Goal: Task Accomplishment & Management: Use online tool/utility

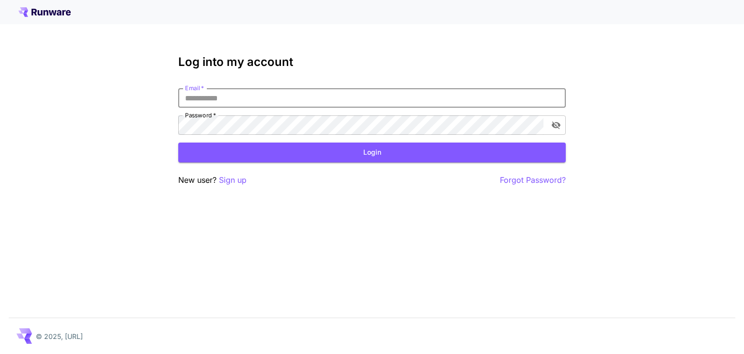
click at [250, 97] on input "Email   *" at bounding box center [372, 97] width 388 height 19
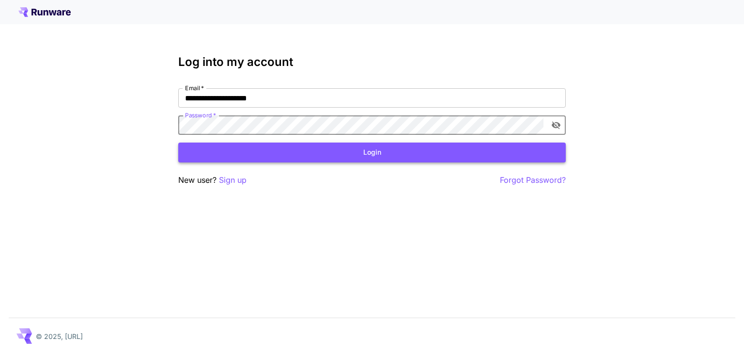
click at [366, 157] on button "Login" at bounding box center [372, 152] width 388 height 20
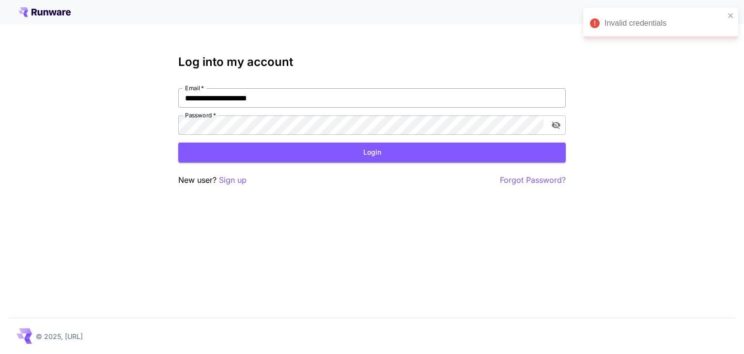
click at [233, 95] on input "**********" at bounding box center [372, 97] width 388 height 19
type input "**********"
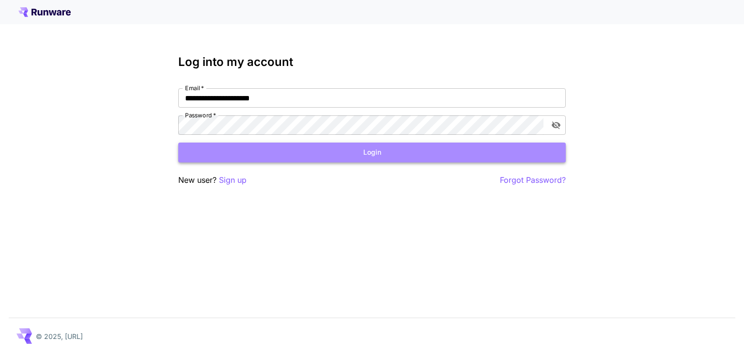
click at [364, 151] on button "Login" at bounding box center [372, 152] width 388 height 20
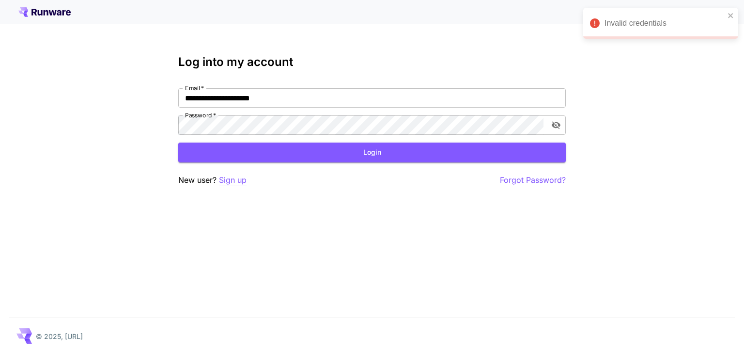
click at [228, 179] on p "Sign up" at bounding box center [233, 180] width 28 height 12
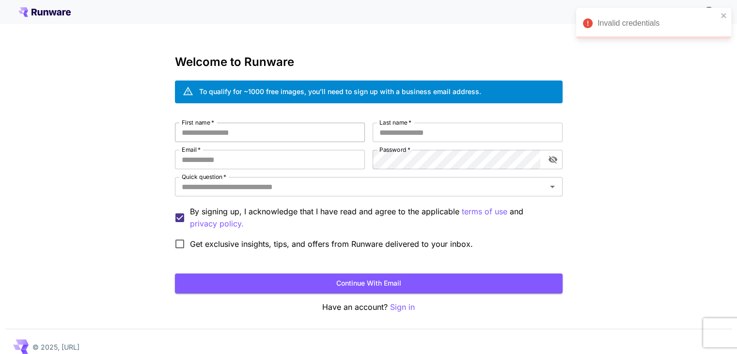
click at [252, 133] on input "First name   *" at bounding box center [270, 132] width 190 height 19
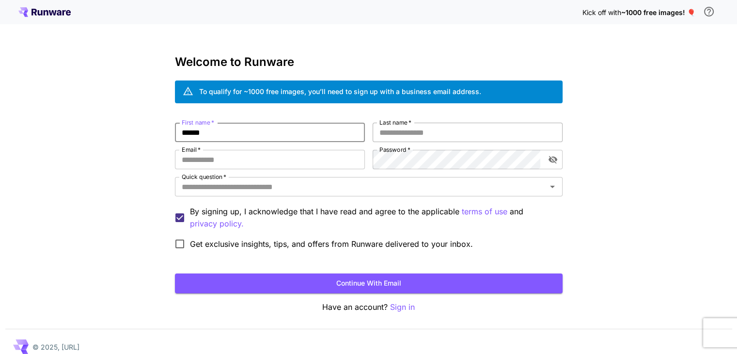
type input "******"
click at [431, 134] on input "Last name   *" at bounding box center [468, 132] width 190 height 19
type input "*"
click at [309, 156] on input "Email   *" at bounding box center [270, 159] width 190 height 19
type input "*"
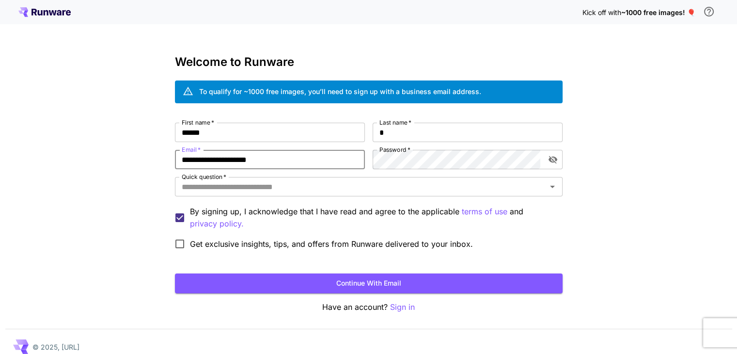
type input "**********"
click at [552, 161] on icon "toggle password visibility" at bounding box center [552, 160] width 9 height 8
click at [220, 186] on input "Quick question   *" at bounding box center [361, 187] width 366 height 14
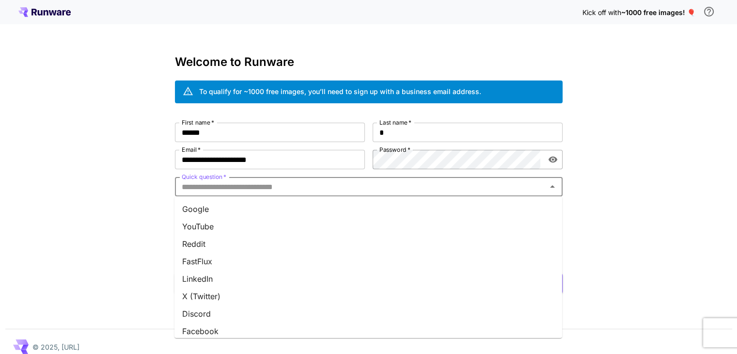
type input "*"
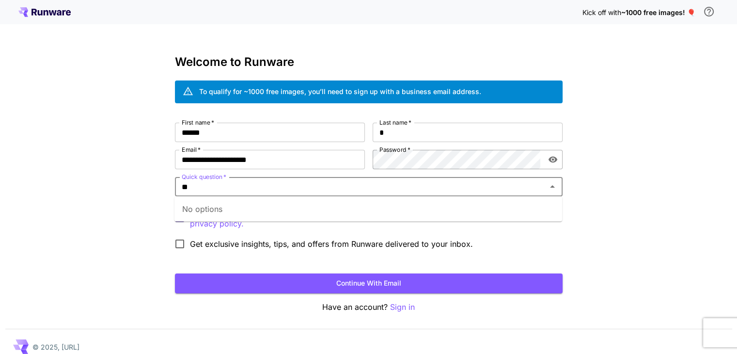
type input "*"
type input "*******"
click at [372, 283] on button "Continue with email" at bounding box center [369, 283] width 388 height 20
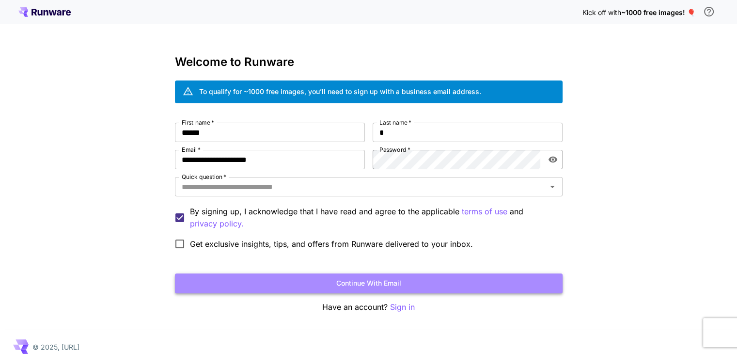
click at [377, 283] on button "Continue with email" at bounding box center [369, 283] width 388 height 20
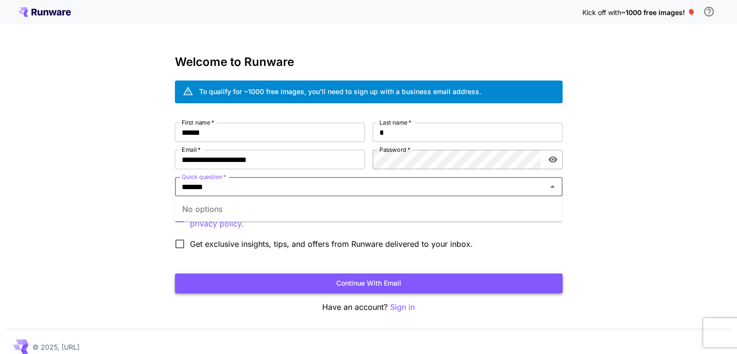
type input "*******"
click at [369, 285] on button "Continue with email" at bounding box center [369, 283] width 388 height 20
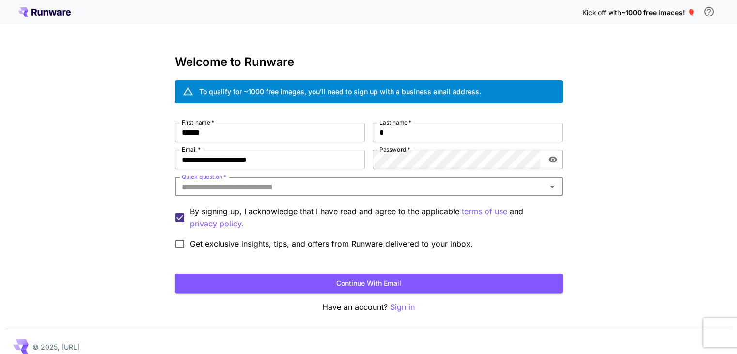
click at [547, 187] on icon "Open" at bounding box center [553, 187] width 12 height 12
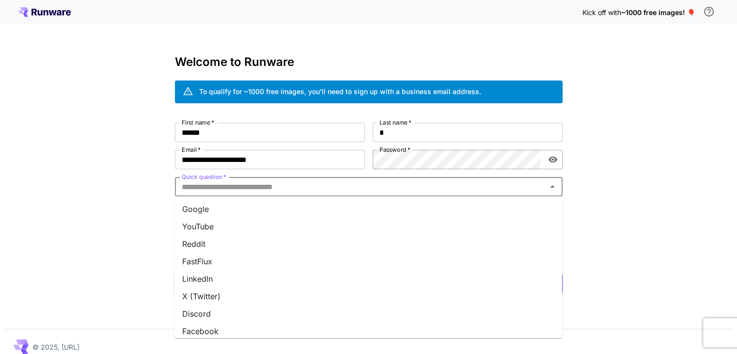
click at [206, 229] on li "YouTube" at bounding box center [368, 226] width 388 height 17
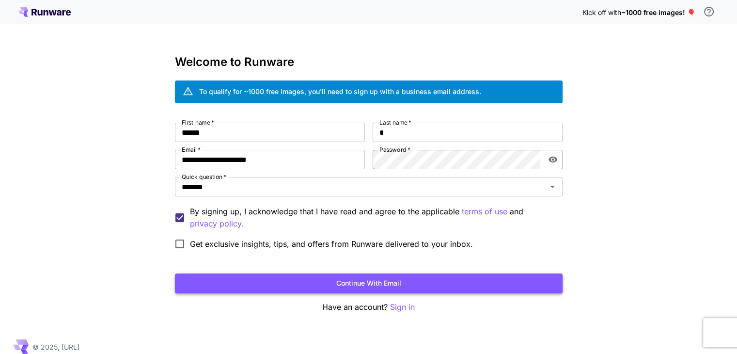
click at [287, 283] on button "Continue with email" at bounding box center [369, 283] width 388 height 20
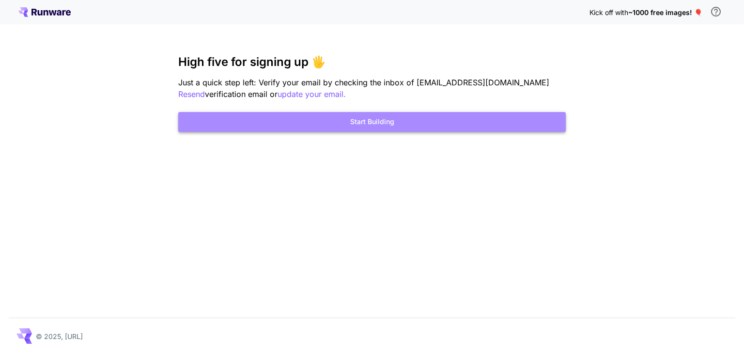
click at [400, 126] on button "Start Building" at bounding box center [372, 122] width 388 height 20
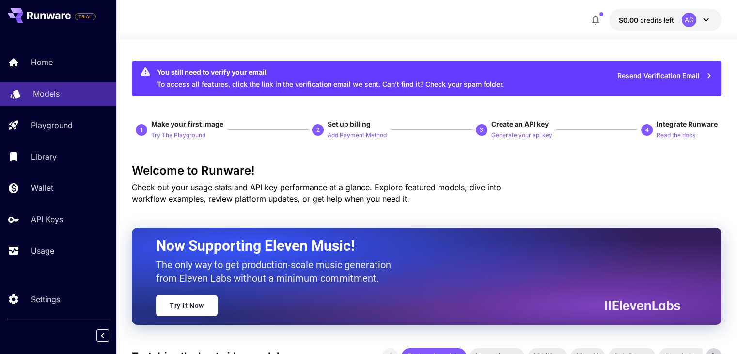
click at [73, 93] on div "Models" at bounding box center [71, 94] width 76 height 12
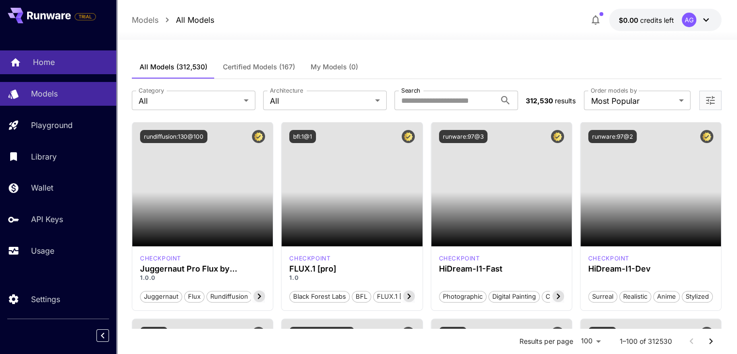
click at [70, 65] on div "Home" at bounding box center [71, 62] width 76 height 12
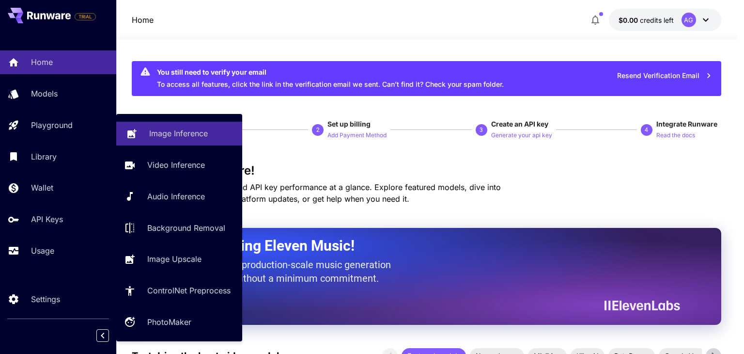
click at [156, 129] on p "Image Inference" at bounding box center [178, 133] width 59 height 12
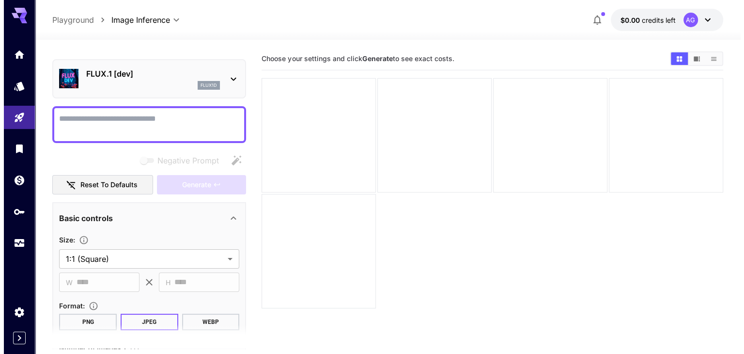
scroll to position [22, 0]
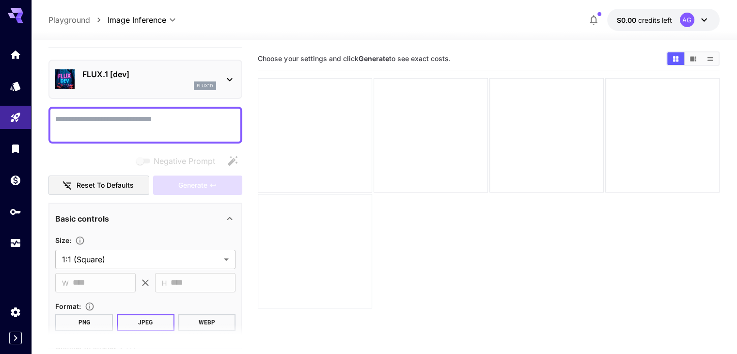
click at [112, 122] on textarea "Negative Prompt" at bounding box center [145, 124] width 180 height 23
click at [19, 217] on div "API Keys" at bounding box center [19, 227] width 39 height 22
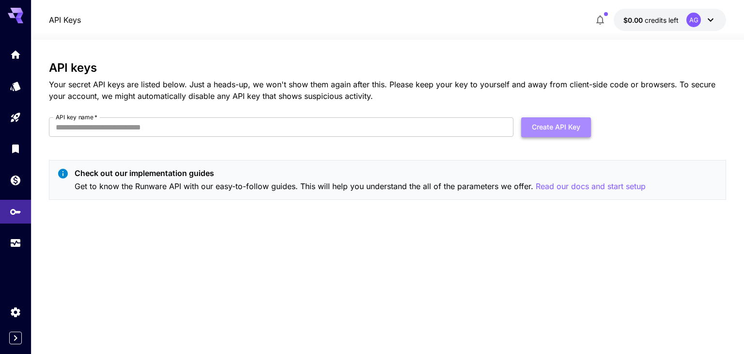
click at [543, 126] on button "Create API Key" at bounding box center [556, 127] width 70 height 20
